Goal: Download file/media

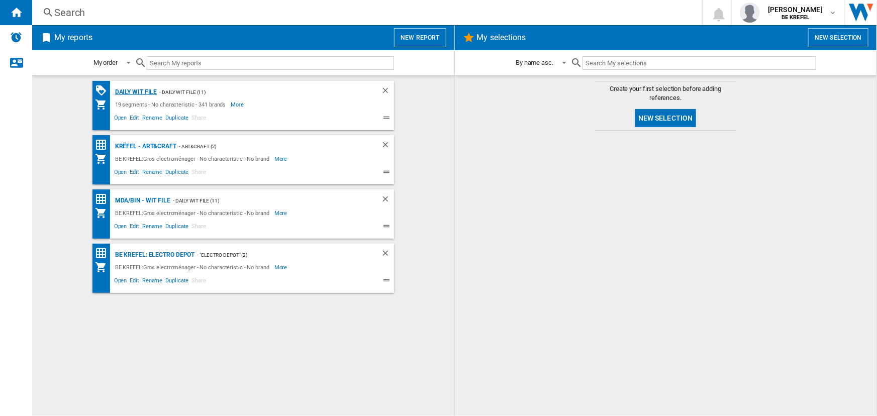
click at [132, 88] on div "Daily WIT file" at bounding box center [135, 92] width 45 height 13
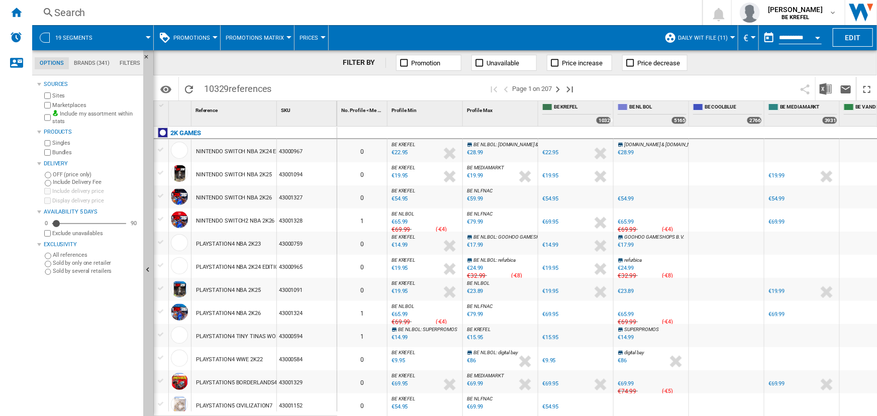
click at [833, 154] on div at bounding box center [801, 150] width 75 height 23
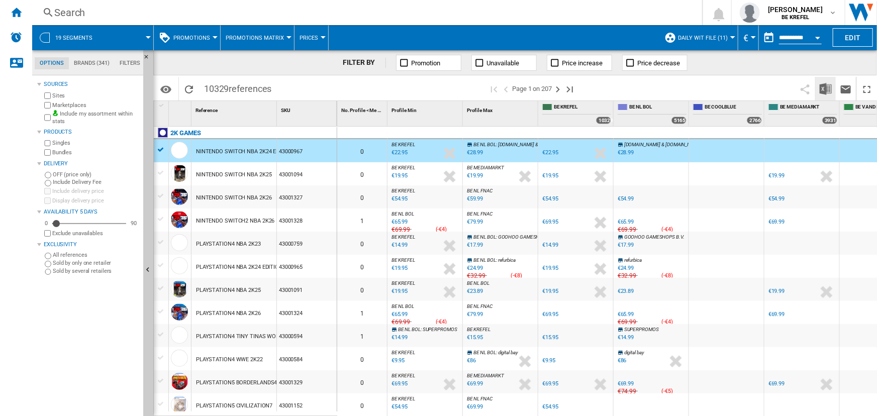
click at [829, 95] on button "Download in Excel" at bounding box center [826, 89] width 20 height 24
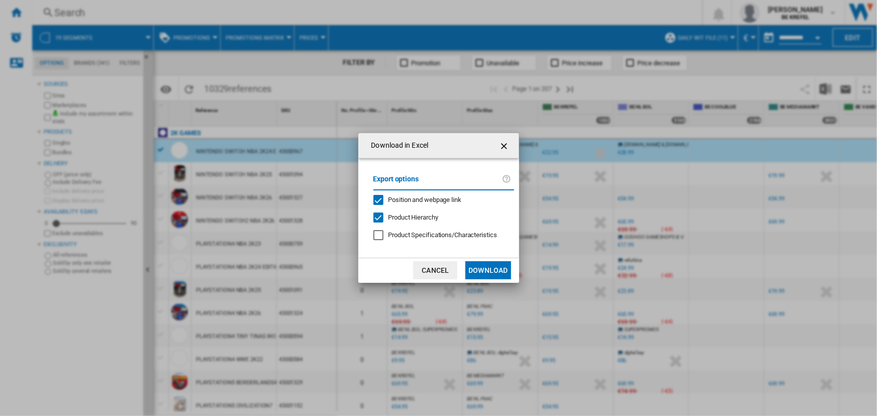
click at [480, 275] on button "Download" at bounding box center [487, 270] width 45 height 18
